Goal: Transaction & Acquisition: Purchase product/service

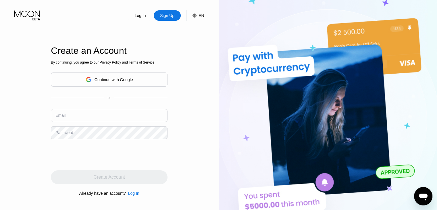
click at [89, 115] on input "text" at bounding box center [109, 115] width 117 height 13
paste input "[EMAIL_ADDRESS][DOMAIN_NAME]"
type input "[EMAIL_ADDRESS][DOMAIN_NAME]"
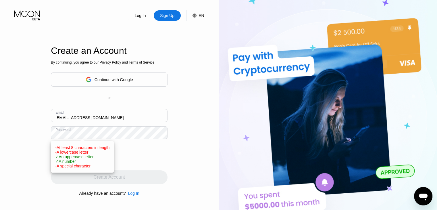
click at [33, 135] on div "Log In Sign Up EN Language English Save Create an Account By continuing, you ag…" at bounding box center [109, 115] width 218 height 230
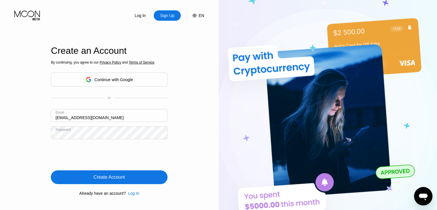
click at [117, 178] on div "Create Account" at bounding box center [109, 177] width 31 height 6
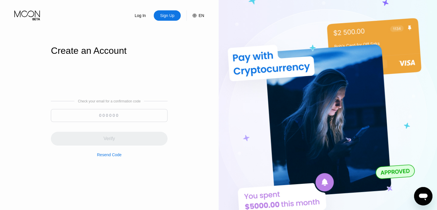
click at [115, 112] on input at bounding box center [109, 115] width 117 height 13
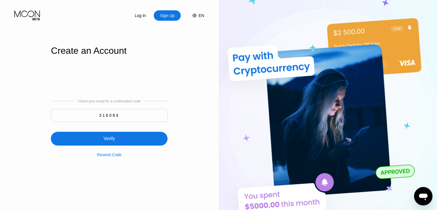
type input "316084"
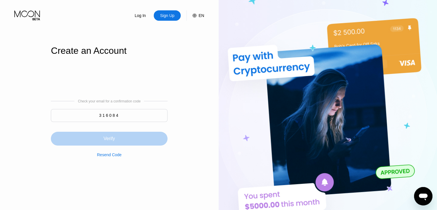
click at [125, 138] on div "Verify" at bounding box center [109, 138] width 117 height 14
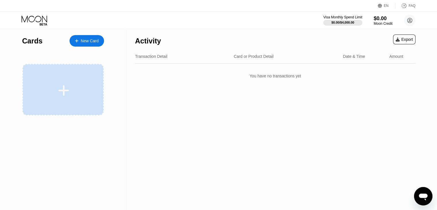
click at [55, 78] on div at bounding box center [62, 89] width 81 height 51
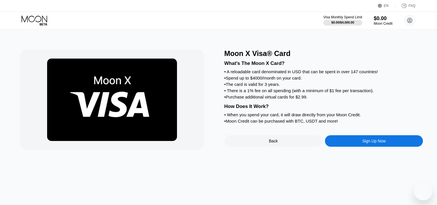
click at [364, 143] on div "Sign Up Now" at bounding box center [374, 141] width 24 height 5
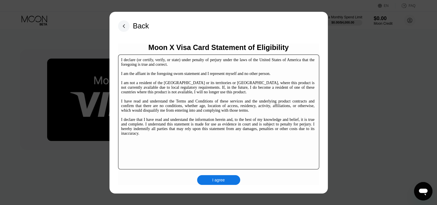
click at [226, 176] on div "I agree" at bounding box center [218, 180] width 43 height 10
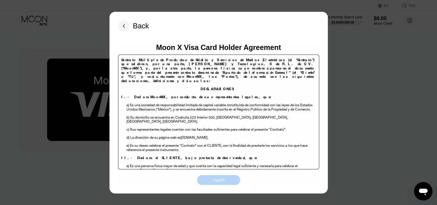
click at [226, 182] on div "I agree" at bounding box center [218, 180] width 43 height 10
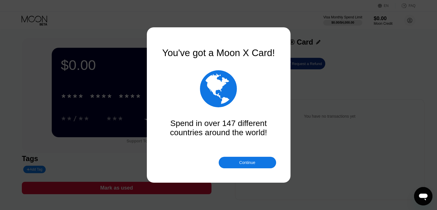
click at [247, 158] on div "Continue" at bounding box center [246, 161] width 57 height 11
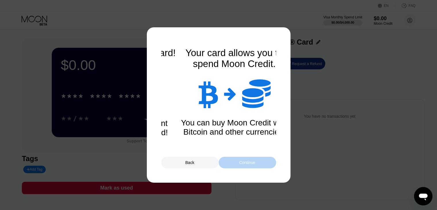
click at [247, 158] on div "Continue" at bounding box center [246, 161] width 57 height 11
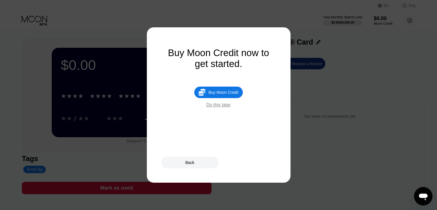
click at [220, 107] on div "Do this later" at bounding box center [218, 104] width 24 height 5
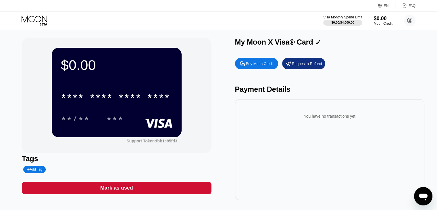
click at [31, 171] on div "Add Tag" at bounding box center [34, 169] width 15 height 4
type input "Da Fa"
click at [71, 168] on div "Da Fa" at bounding box center [55, 169] width 56 height 4
click at [71, 170] on div at bounding box center [74, 168] width 6 height 3
click at [409, 23] on icon at bounding box center [409, 20] width 5 height 5
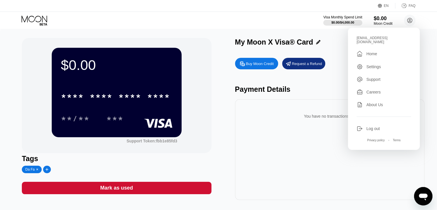
click at [365, 125] on div "Log out" at bounding box center [383, 128] width 55 height 6
